Goal: Navigation & Orientation: Find specific page/section

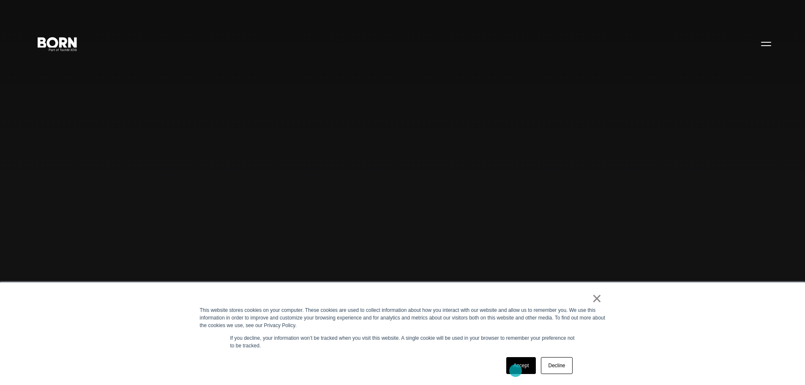
click at [515, 371] on link "Accept" at bounding box center [521, 365] width 30 height 17
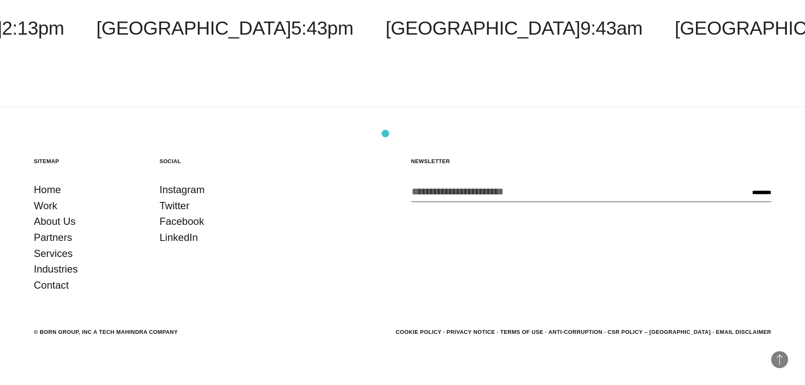
scroll to position [2664, 0]
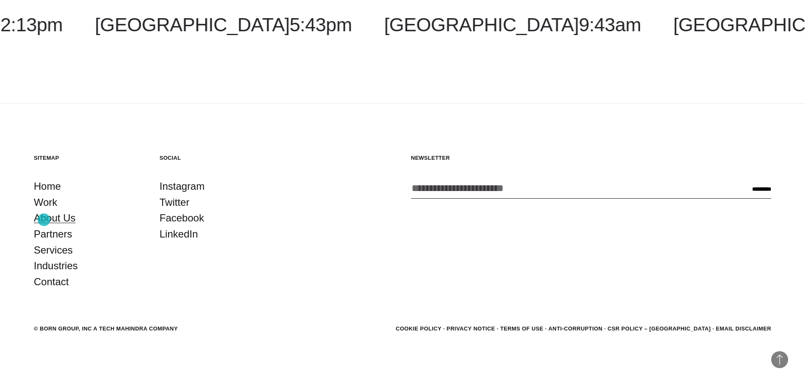
click at [44, 220] on link "About Us" at bounding box center [55, 218] width 42 height 16
click at [65, 220] on link "About Us" at bounding box center [55, 218] width 42 height 16
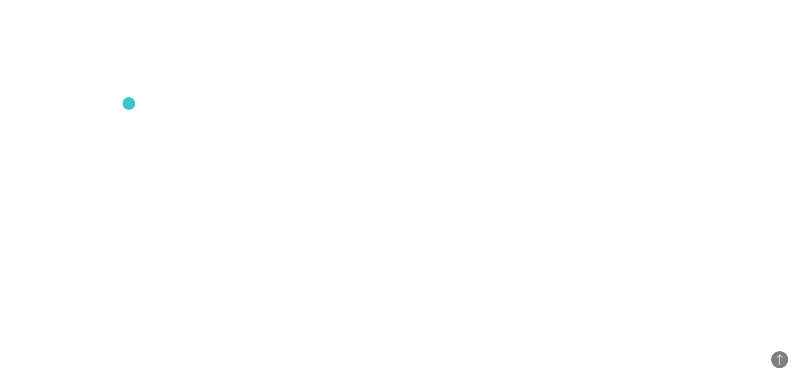
scroll to position [760, 0]
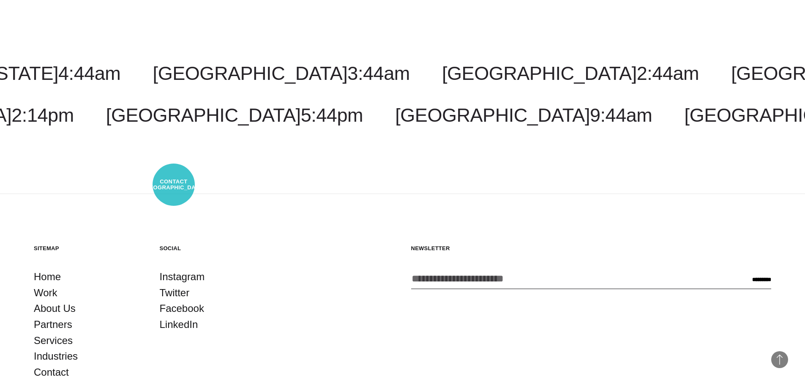
scroll to position [3201, 0]
